Goal: Information Seeking & Learning: Understand process/instructions

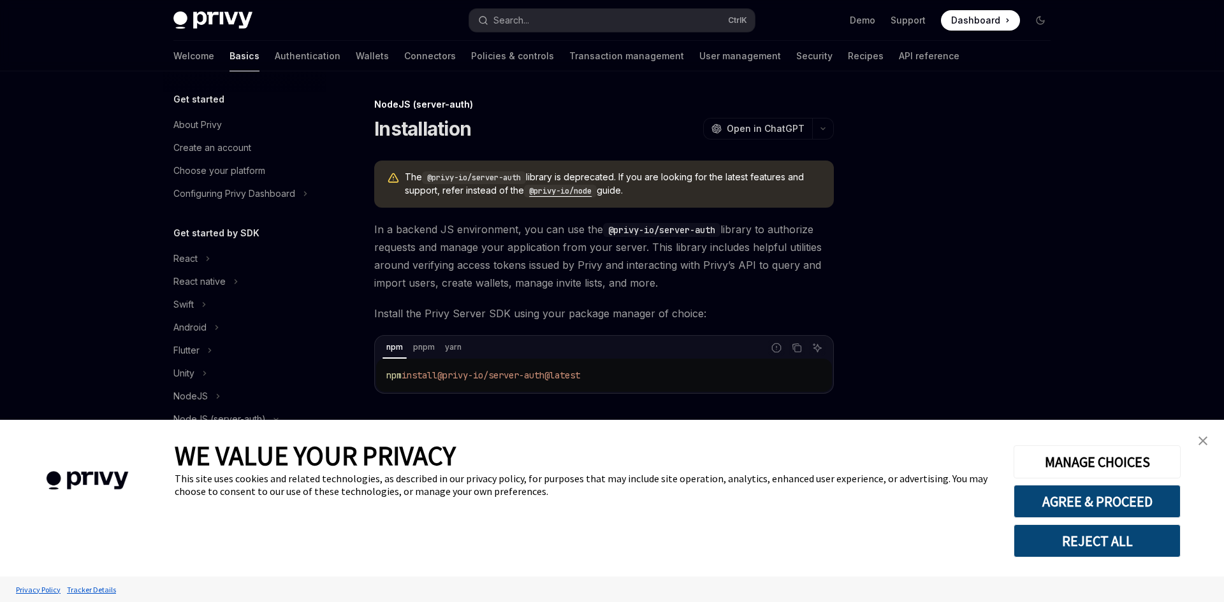
drag, startPoint x: 636, startPoint y: 192, endPoint x: 418, endPoint y: 177, distance: 218.5
click at [418, 177] on span "The @privy-io/server-auth library is deprecated. If you are looking for the lat…" at bounding box center [613, 184] width 416 height 27
click at [702, 218] on div "The @privy-io/server-auth library is deprecated. If you are looking for the lat…" at bounding box center [603, 277] width 459 height 233
click at [732, 267] on span "In a backend JS environment, you can use the @privy-io/server-auth library to a…" at bounding box center [603, 256] width 459 height 71
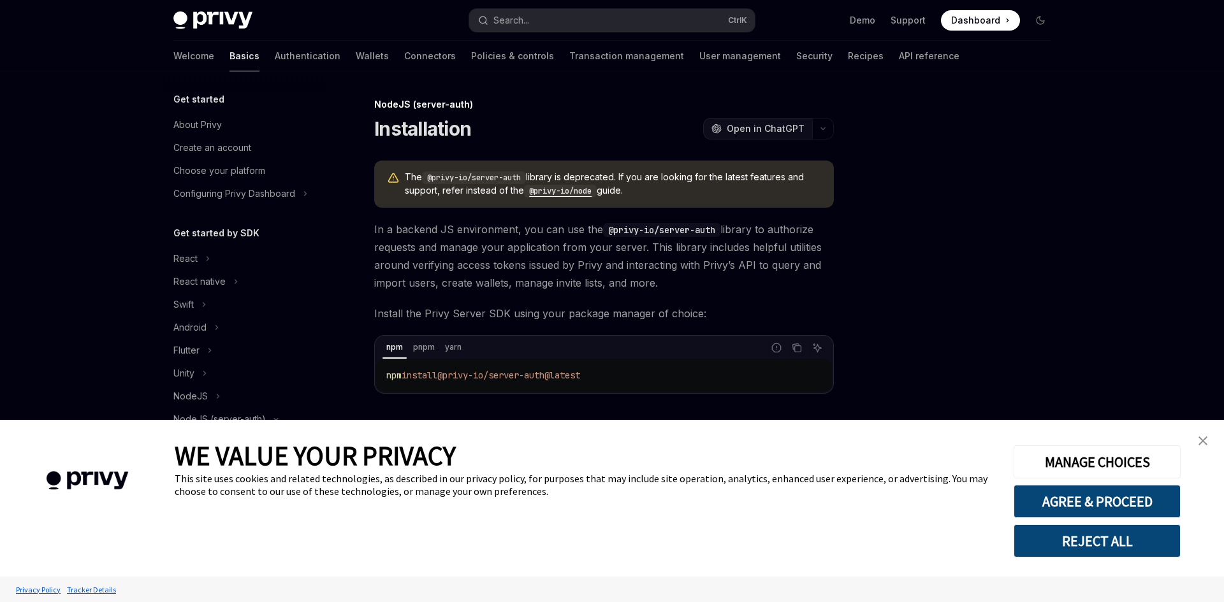
click at [773, 131] on span "Open in ChatGPT" at bounding box center [766, 128] width 78 height 13
click at [582, 195] on code "@privy-io/node" at bounding box center [560, 191] width 73 height 13
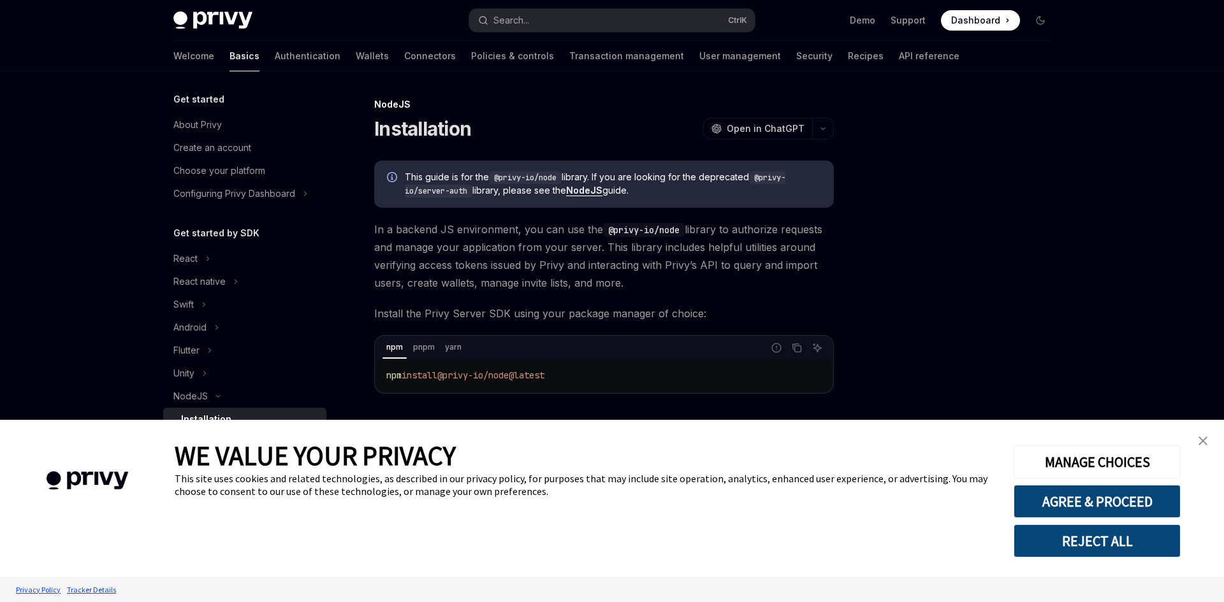
drag, startPoint x: 1197, startPoint y: 445, endPoint x: 1191, endPoint y: 440, distance: 8.1
click at [1197, 445] on link "close banner" at bounding box center [1202, 440] width 25 height 25
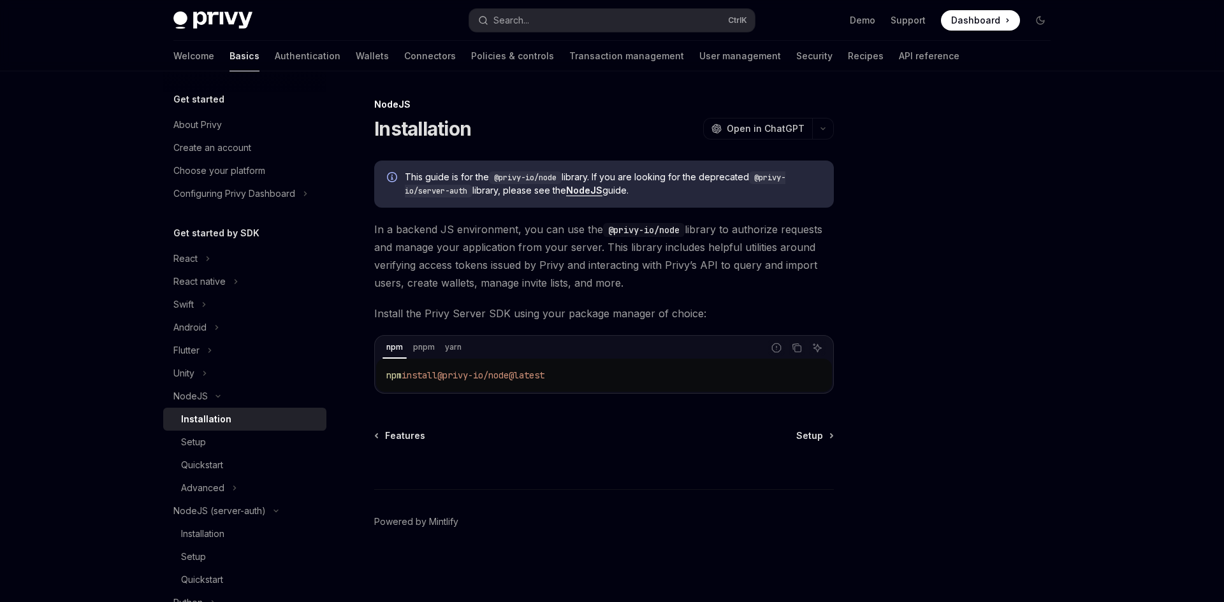
click at [986, 419] on div at bounding box center [964, 349] width 194 height 505
click at [192, 439] on div "Setup" at bounding box center [193, 442] width 25 height 15
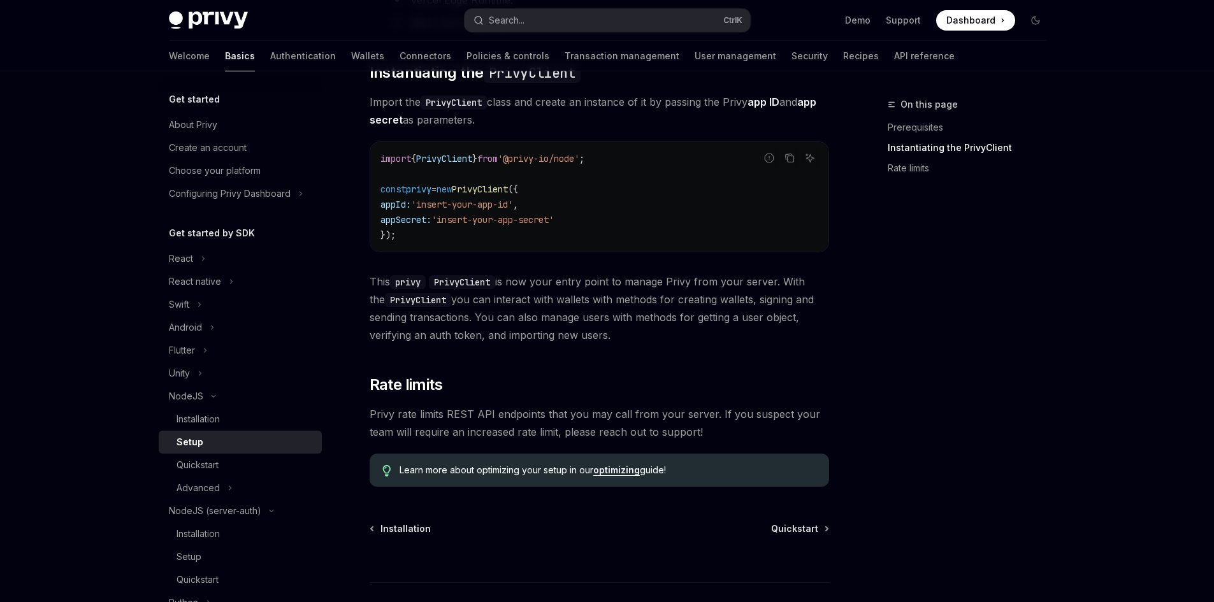
scroll to position [446, 0]
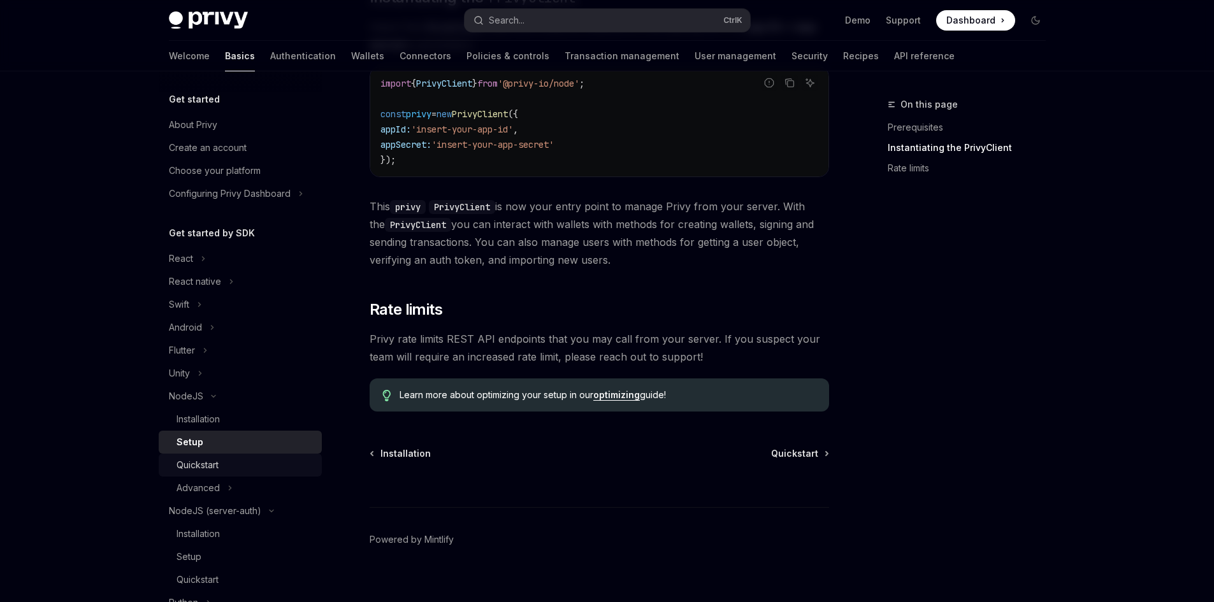
click at [254, 461] on div "Quickstart" at bounding box center [246, 465] width 138 height 15
type textarea "*"
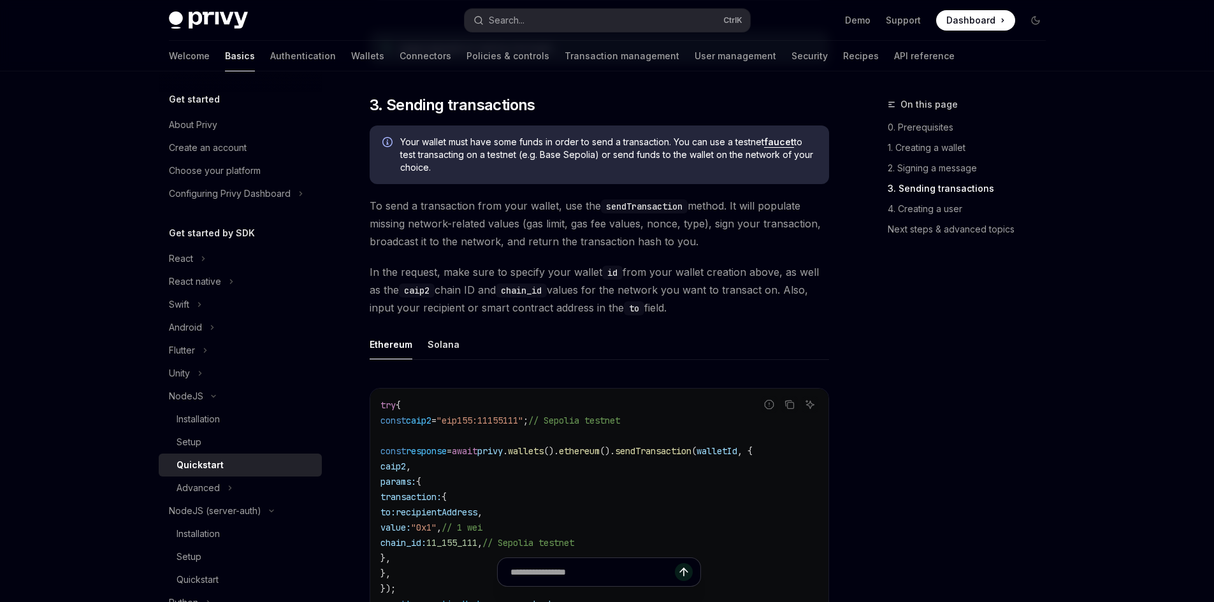
scroll to position [1466, 0]
